Goal: Entertainment & Leisure: Consume media (video, audio)

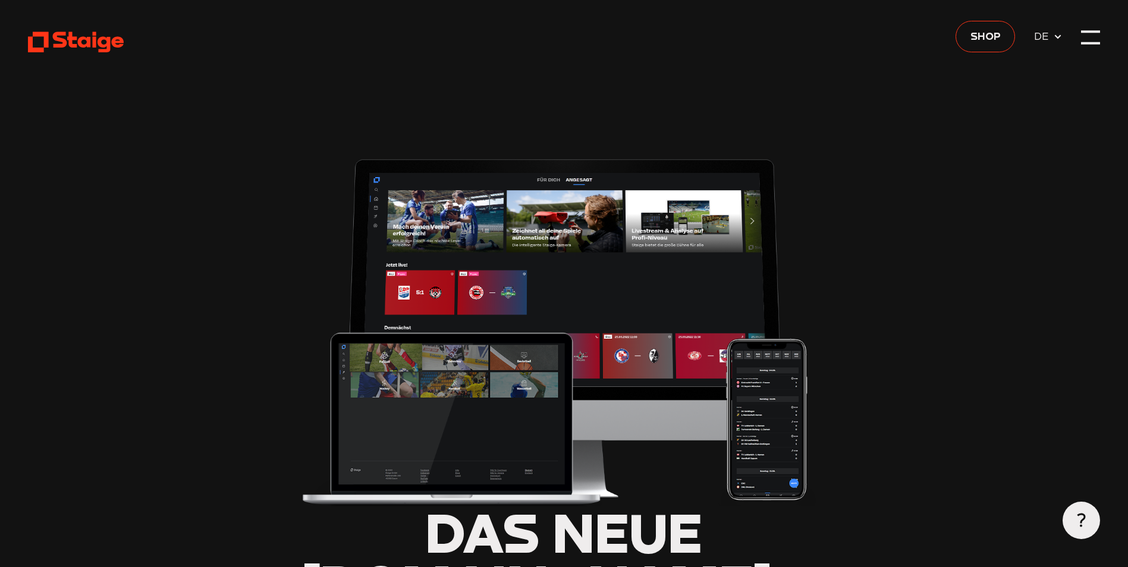
type input "0.8"
click at [85, 40] on icon at bounding box center [76, 41] width 96 height 23
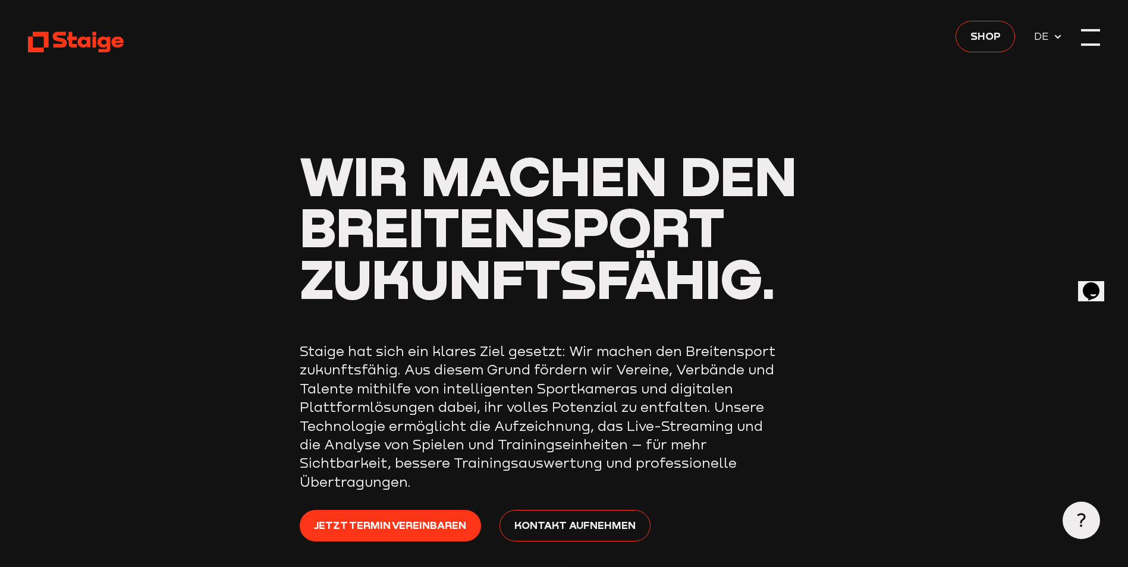
click at [1096, 36] on div at bounding box center [1090, 37] width 18 height 18
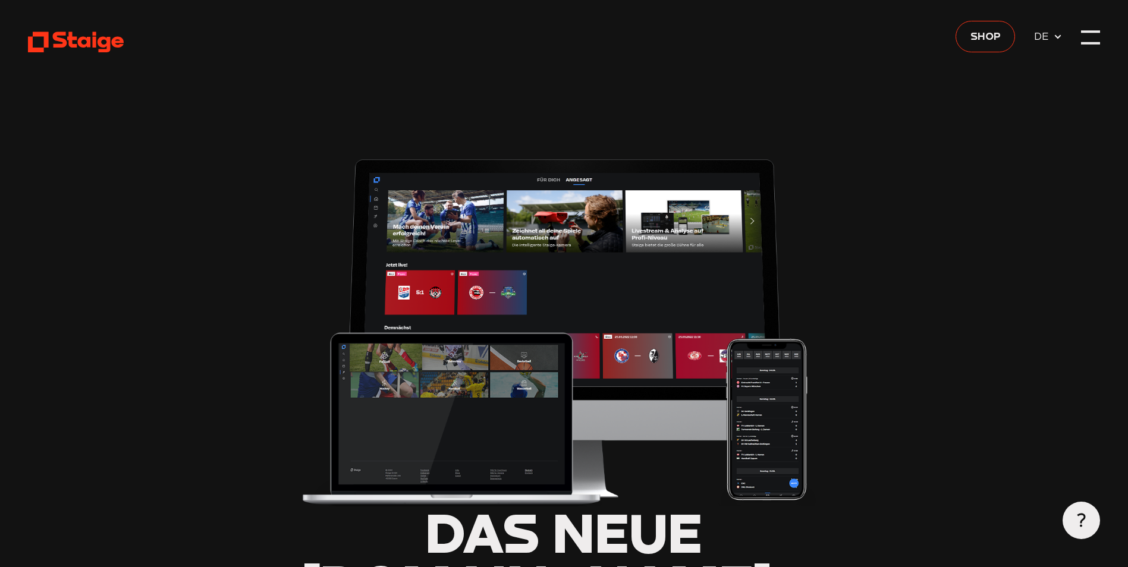
type input "0.8"
